Goal: Download file/media

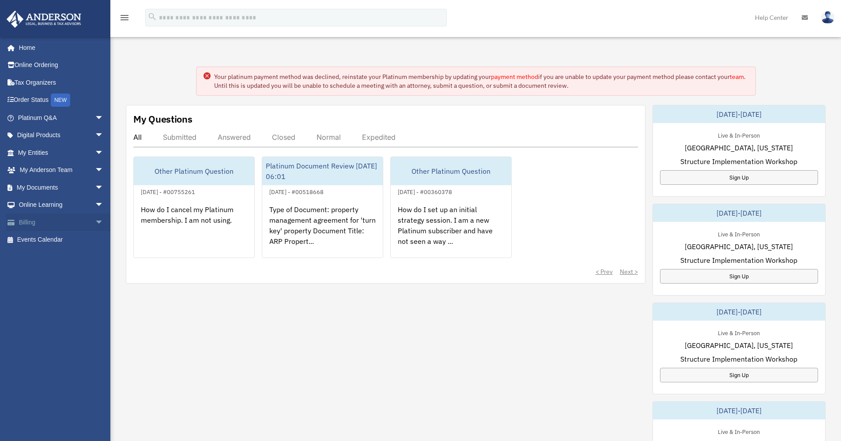
click at [95, 221] on span "arrow_drop_down" at bounding box center [104, 223] width 18 height 18
click at [95, 133] on span "arrow_drop_down" at bounding box center [104, 136] width 18 height 18
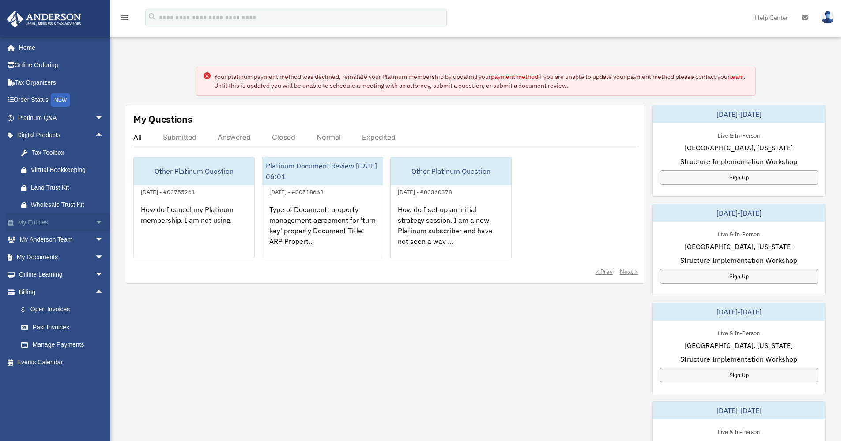
click at [95, 219] on span "arrow_drop_down" at bounding box center [104, 223] width 18 height 18
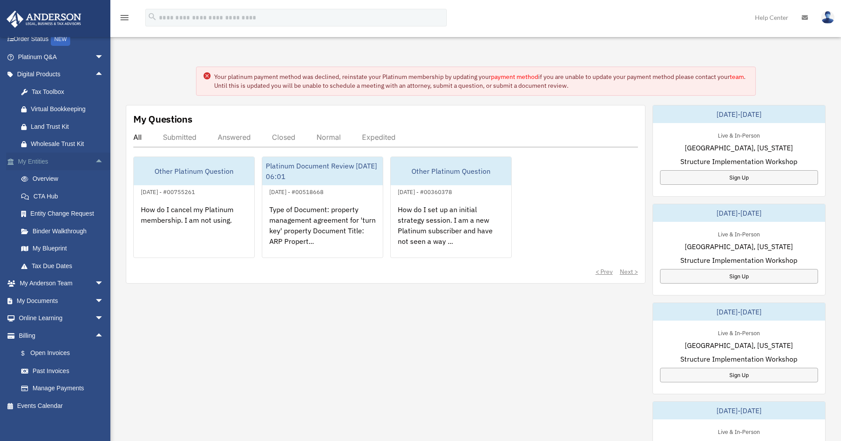
scroll to position [60, 0]
click at [69, 228] on link "Binder Walkthrough" at bounding box center [64, 232] width 105 height 18
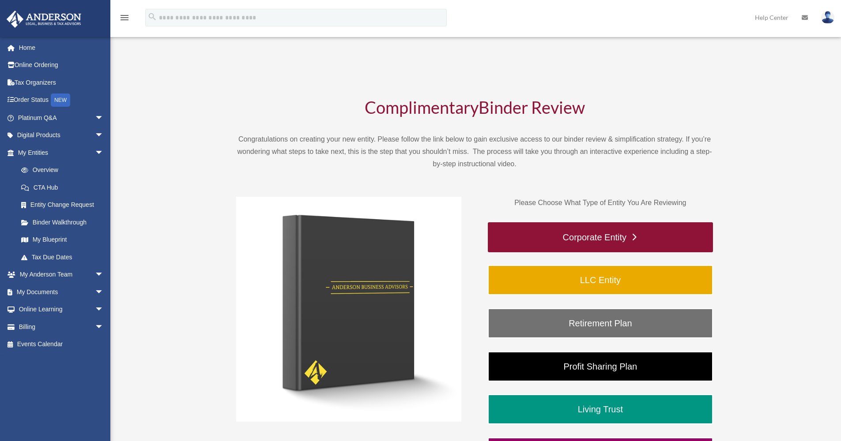
click at [585, 239] on link "Corporate Entity" at bounding box center [600, 237] width 225 height 30
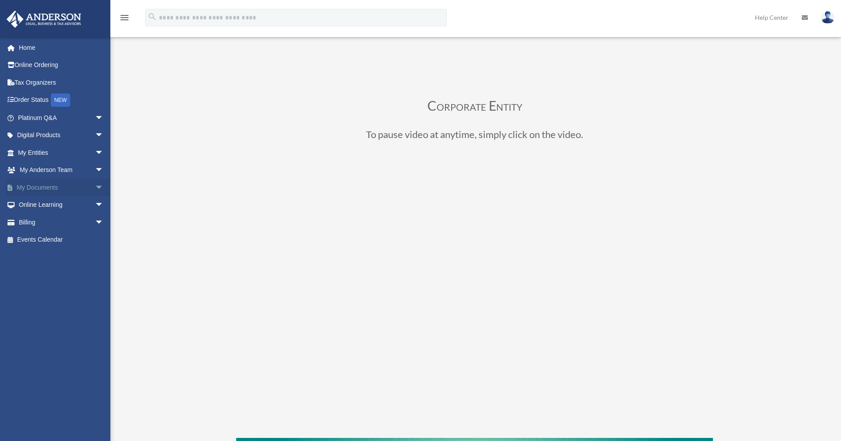
click at [95, 184] on span "arrow_drop_down" at bounding box center [104, 188] width 18 height 18
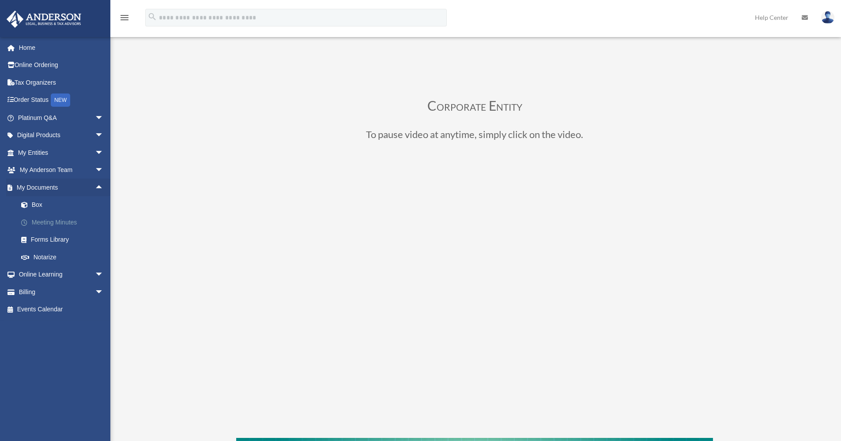
click at [37, 218] on link "Meeting Minutes" at bounding box center [64, 223] width 105 height 18
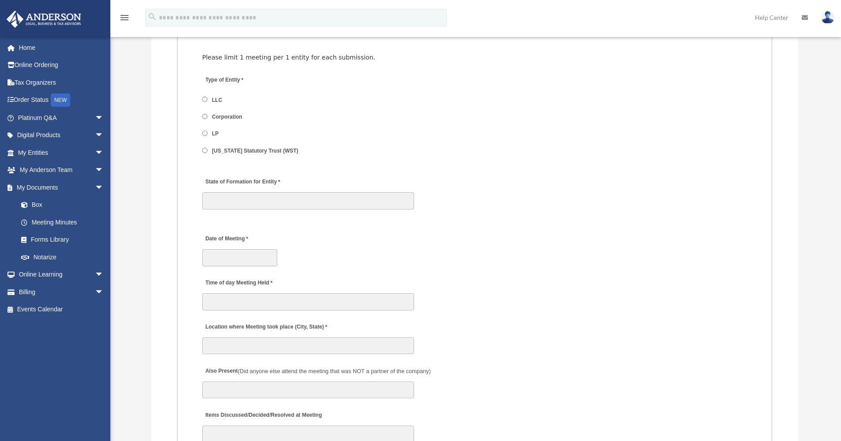
scroll to position [1083, 0]
click at [39, 205] on link "Box" at bounding box center [64, 205] width 105 height 18
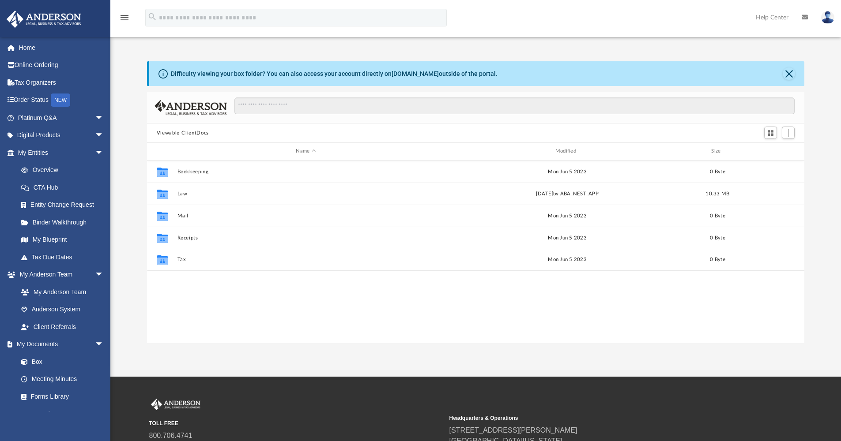
scroll to position [194, 651]
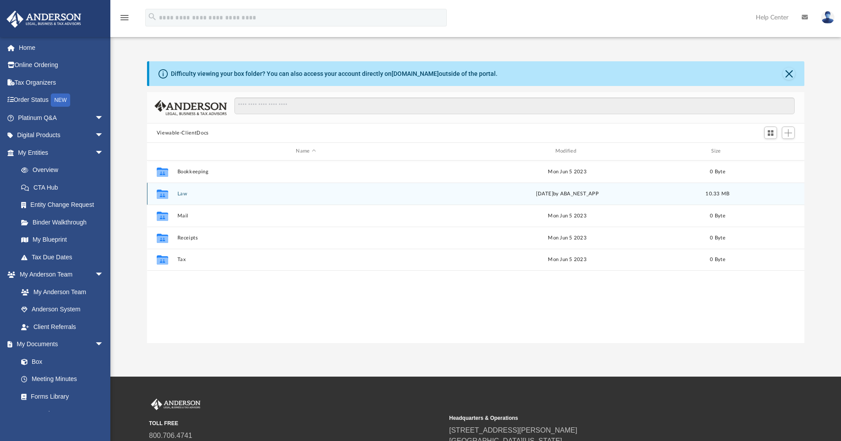
click at [182, 195] on button "Law" at bounding box center [305, 194] width 257 height 6
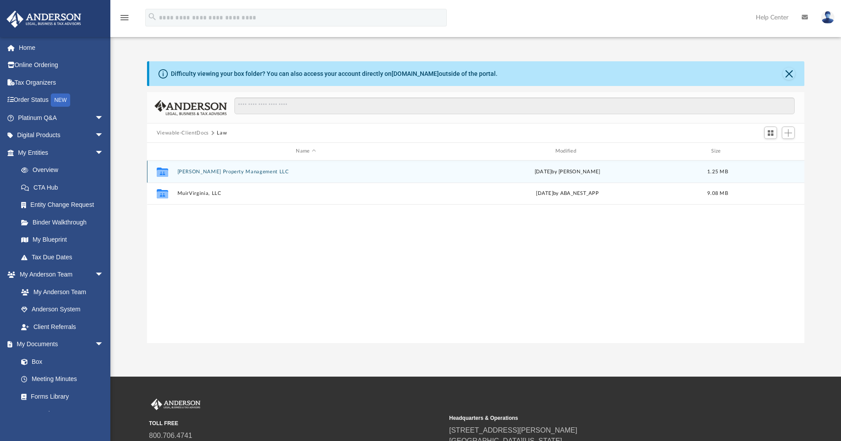
click at [200, 173] on button "[PERSON_NAME] Property Management LLC" at bounding box center [305, 172] width 257 height 6
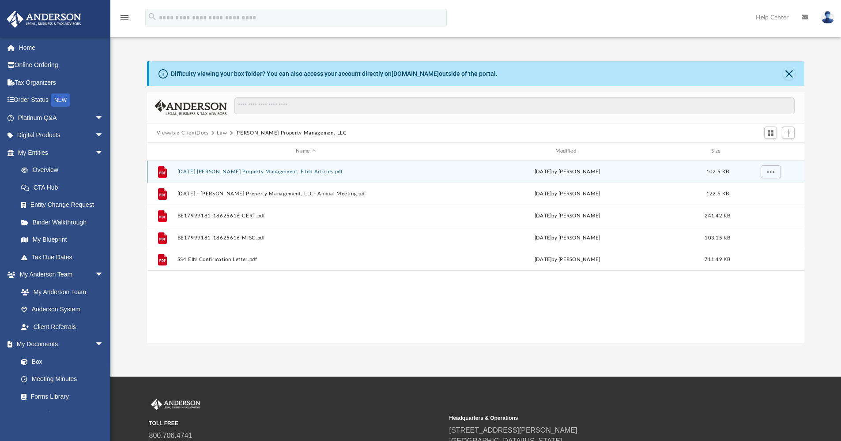
click at [204, 173] on button "[DATE] [PERSON_NAME] Property Management, Filed Articles.pdf" at bounding box center [305, 172] width 257 height 6
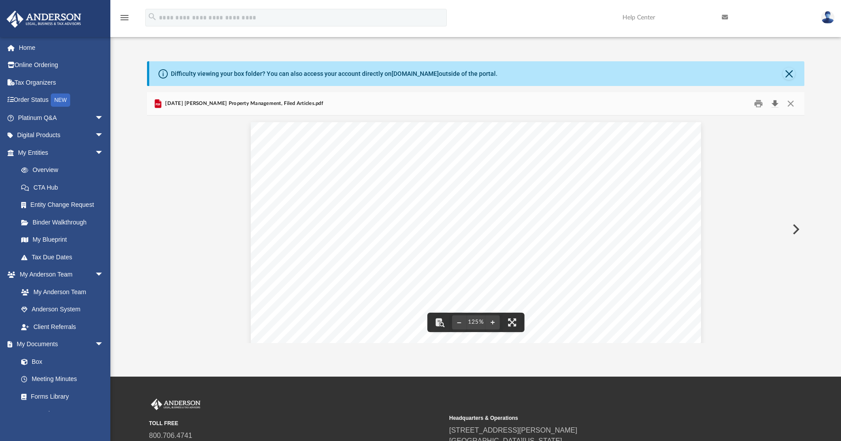
click at [775, 104] on button "Download" at bounding box center [775, 104] width 16 height 14
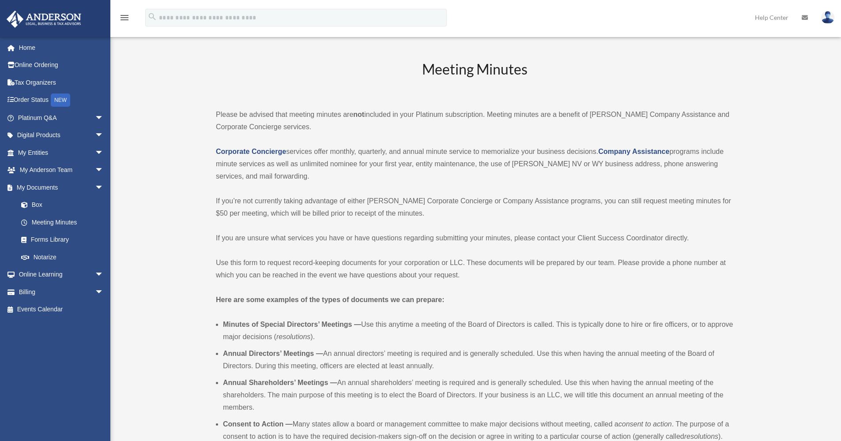
scroll to position [1083, 0]
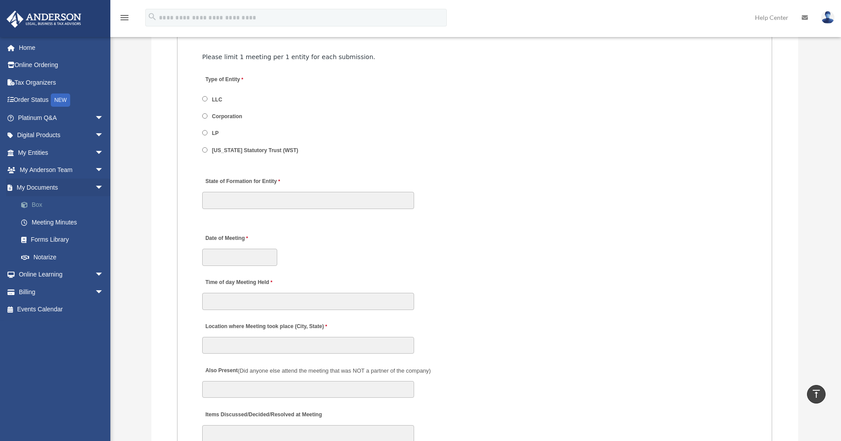
click at [38, 205] on link "Box" at bounding box center [64, 205] width 105 height 18
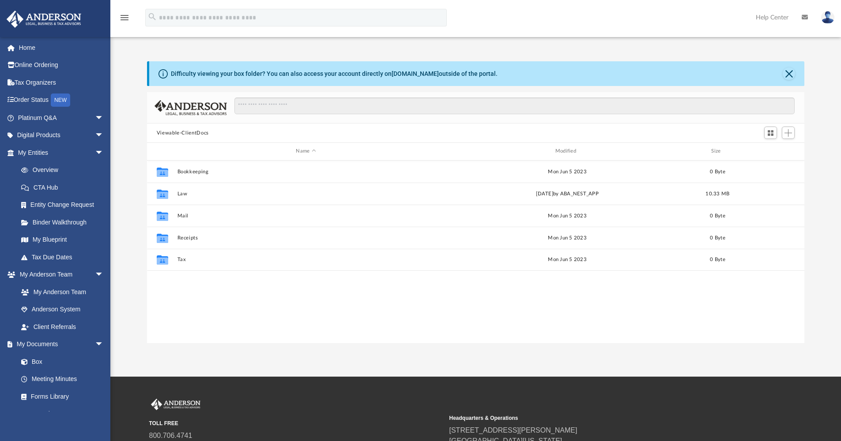
scroll to position [194, 651]
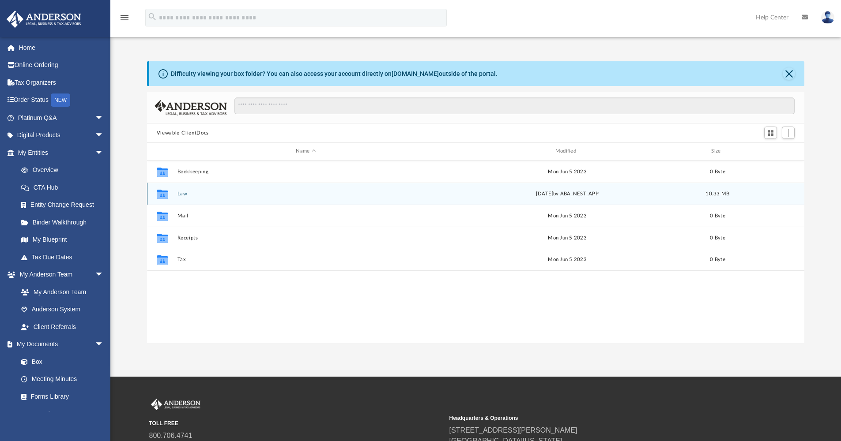
click at [185, 192] on button "Law" at bounding box center [305, 194] width 257 height 6
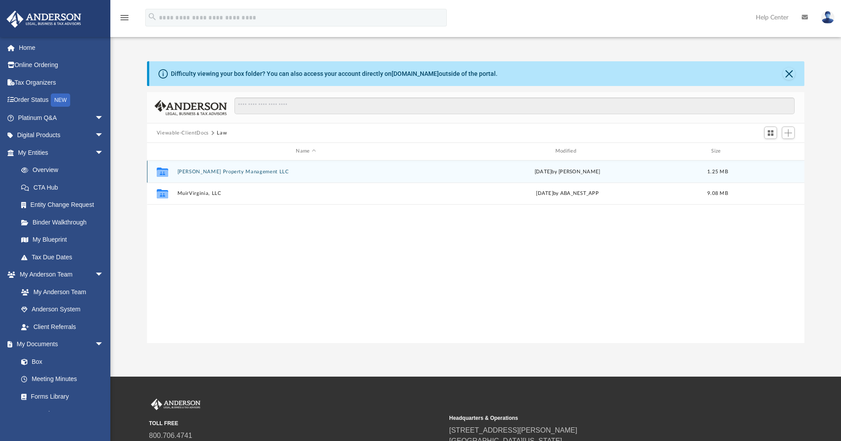
click at [193, 176] on div "Collaborated Folder McLean Property Management LLC Fri Jul 5 2024 by Samantha M…" at bounding box center [476, 172] width 658 height 22
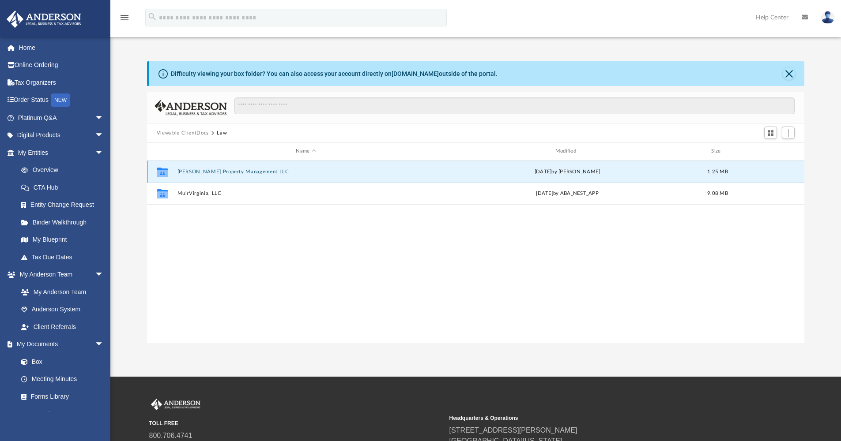
click at [193, 172] on button "[PERSON_NAME] Property Management LLC" at bounding box center [305, 172] width 257 height 6
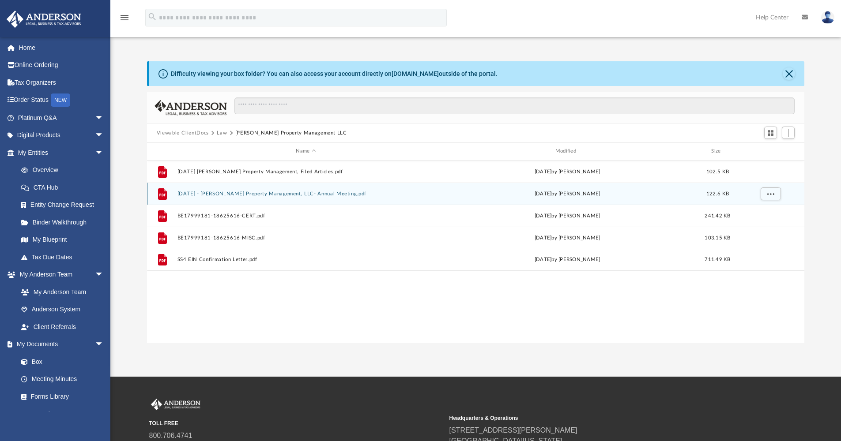
scroll to position [0, 0]
click at [234, 193] on button "[DATE] - [PERSON_NAME] Property Management, LLC- Annual Meeting.pdf" at bounding box center [305, 194] width 257 height 6
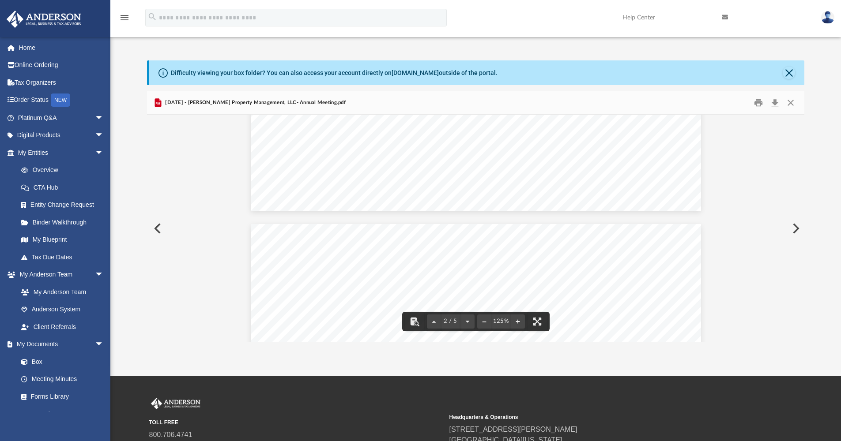
scroll to position [494, 0]
click at [775, 105] on button "Download" at bounding box center [775, 103] width 16 height 14
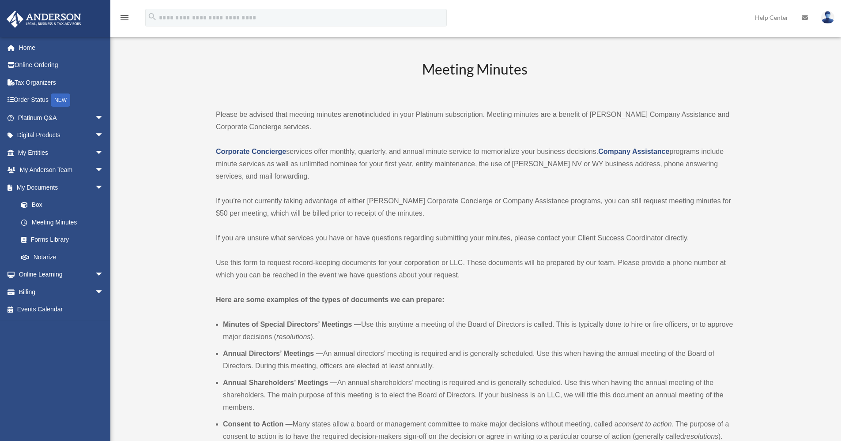
scroll to position [1083, 0]
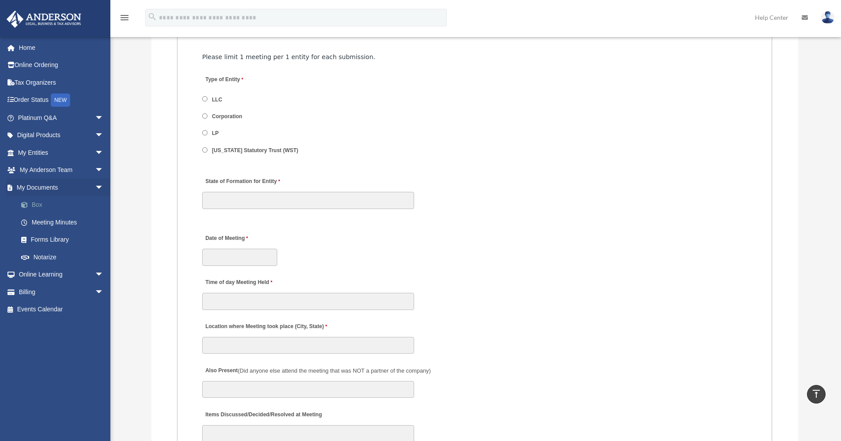
click at [30, 202] on span at bounding box center [29, 205] width 6 height 6
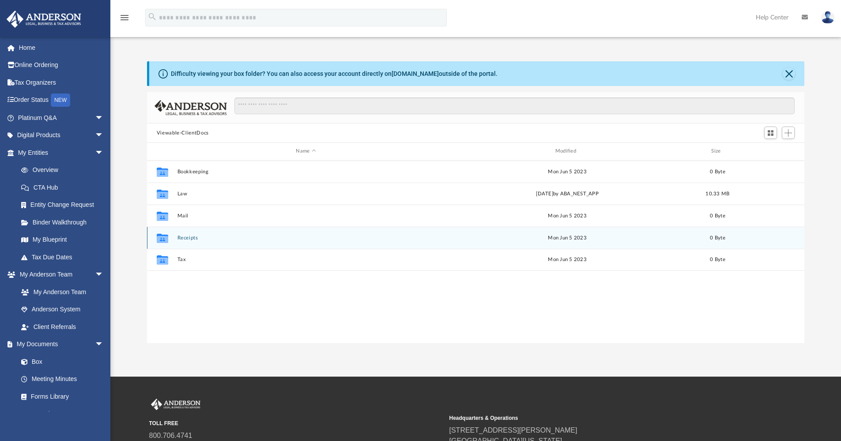
scroll to position [194, 651]
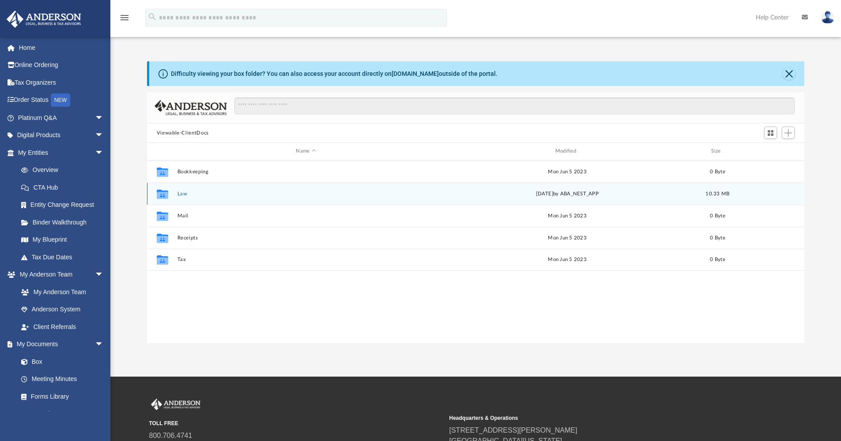
click at [185, 194] on button "Law" at bounding box center [305, 194] width 257 height 6
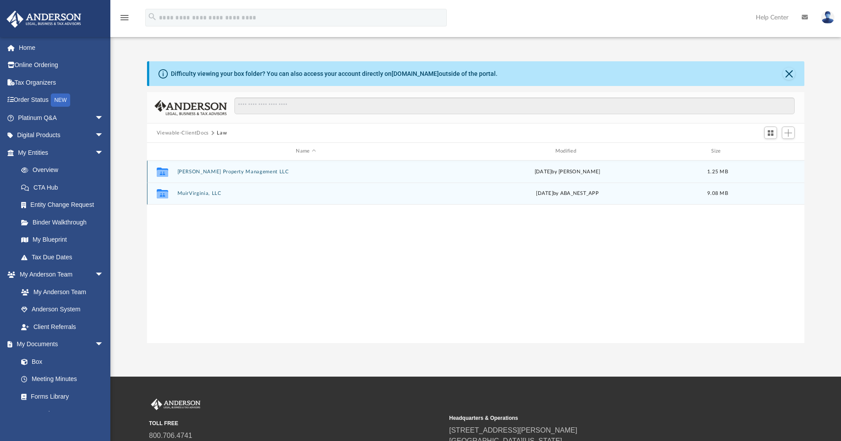
scroll to position [1, 0]
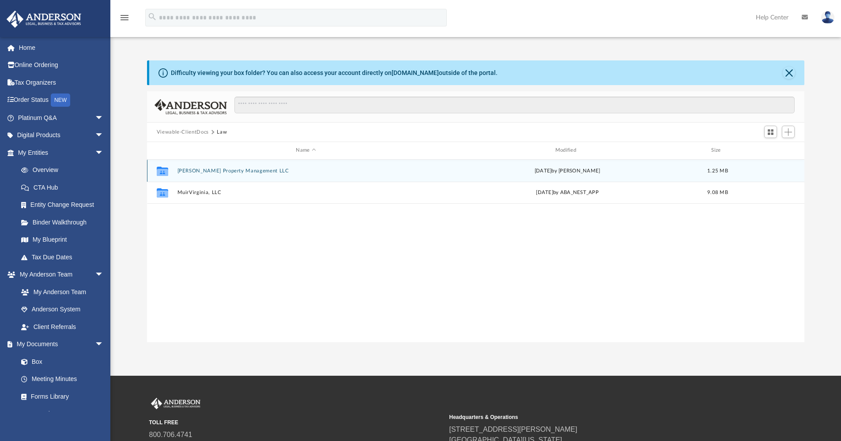
click at [210, 173] on button "[PERSON_NAME] Property Management LLC" at bounding box center [305, 171] width 257 height 6
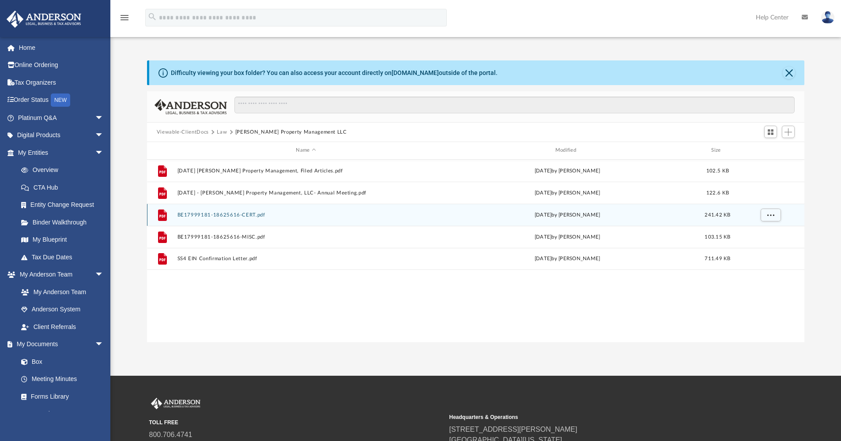
click at [252, 219] on div "File BE17999181-18625616-CERT.pdf [DATE] by [PERSON_NAME] 241.42 KB" at bounding box center [476, 215] width 658 height 22
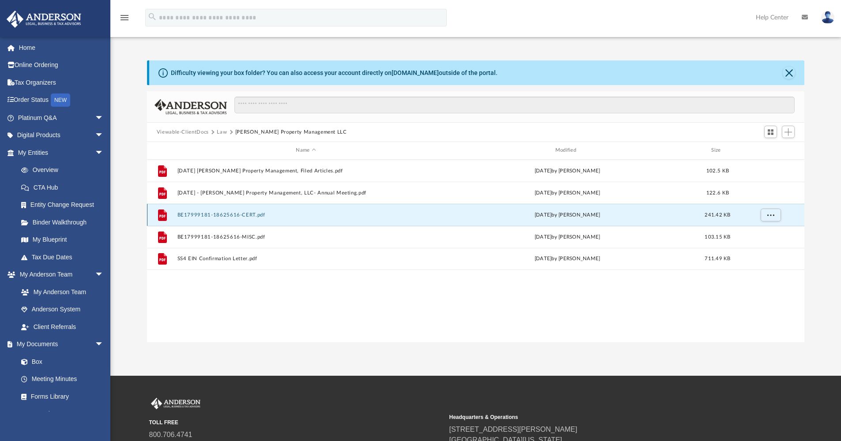
click at [245, 214] on button "BE17999181-18625616-CERT.pdf" at bounding box center [305, 215] width 257 height 6
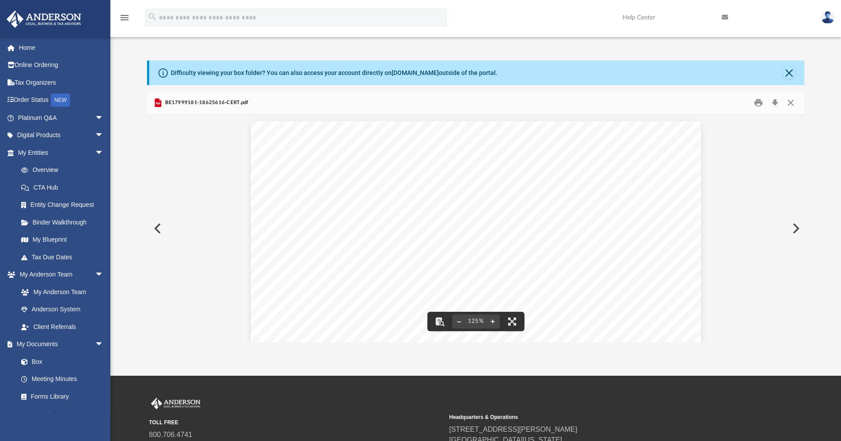
scroll to position [0, 0]
click at [773, 100] on button "Download" at bounding box center [775, 103] width 16 height 14
